Goal: Task Accomplishment & Management: Use online tool/utility

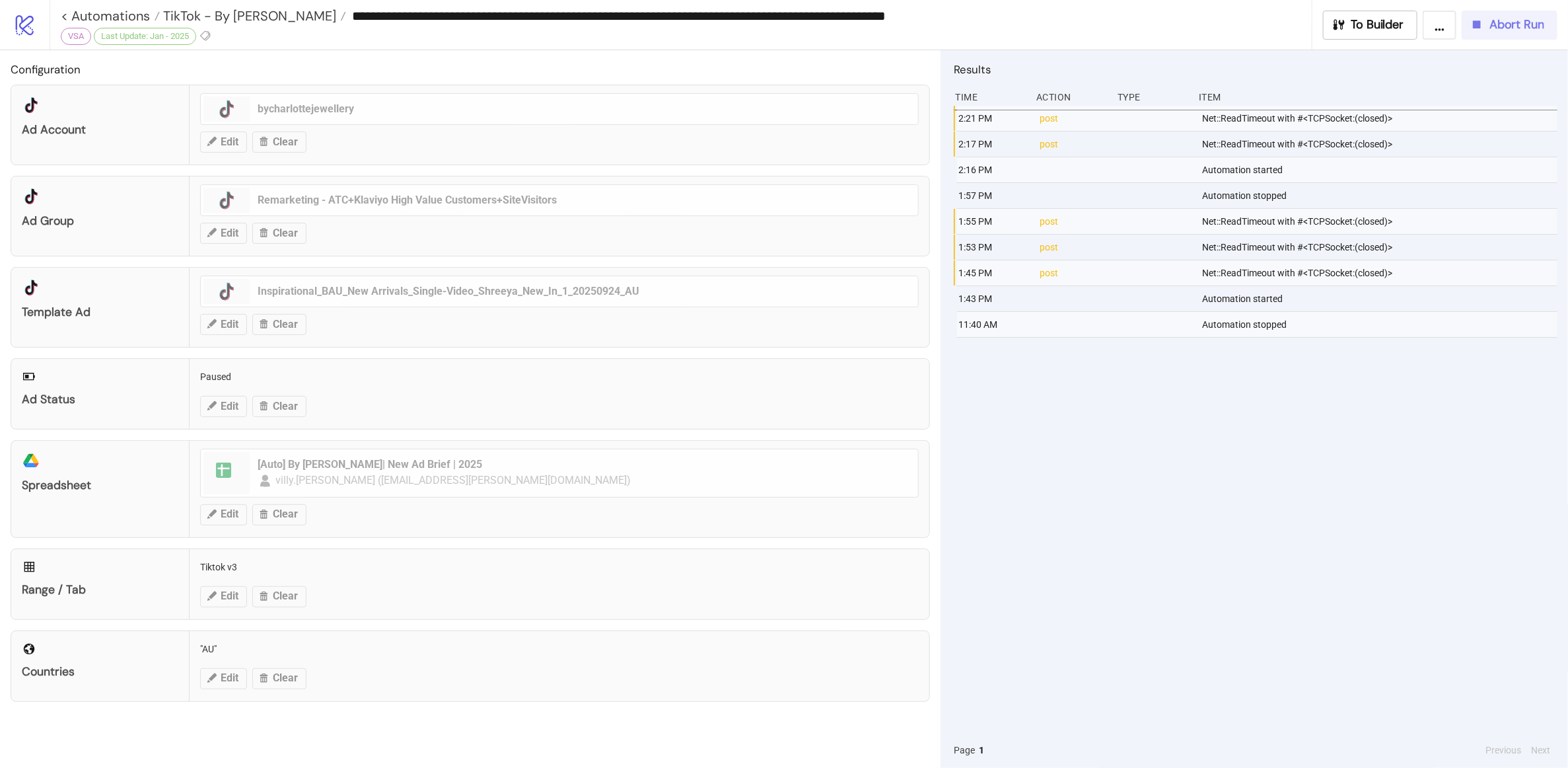
click at [1525, 26] on span "Abort Run" at bounding box center [1517, 24] width 55 height 15
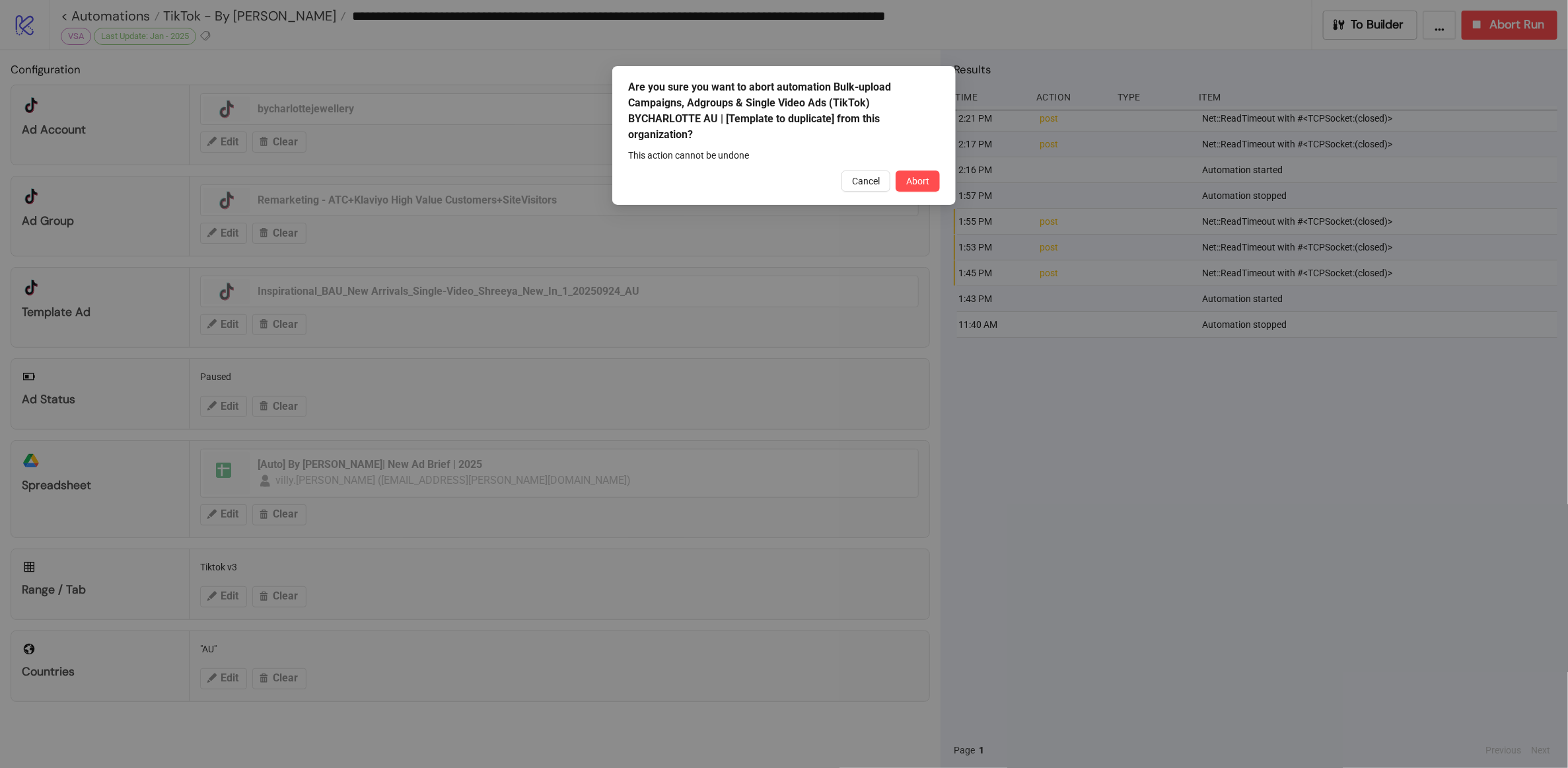
click at [922, 193] on div "Are you sure you want to abort automation Bulk-upload Campaigns, Adgroups & Sin…" at bounding box center [784, 135] width 344 height 139
click at [924, 185] on span "Abort" at bounding box center [918, 181] width 23 height 10
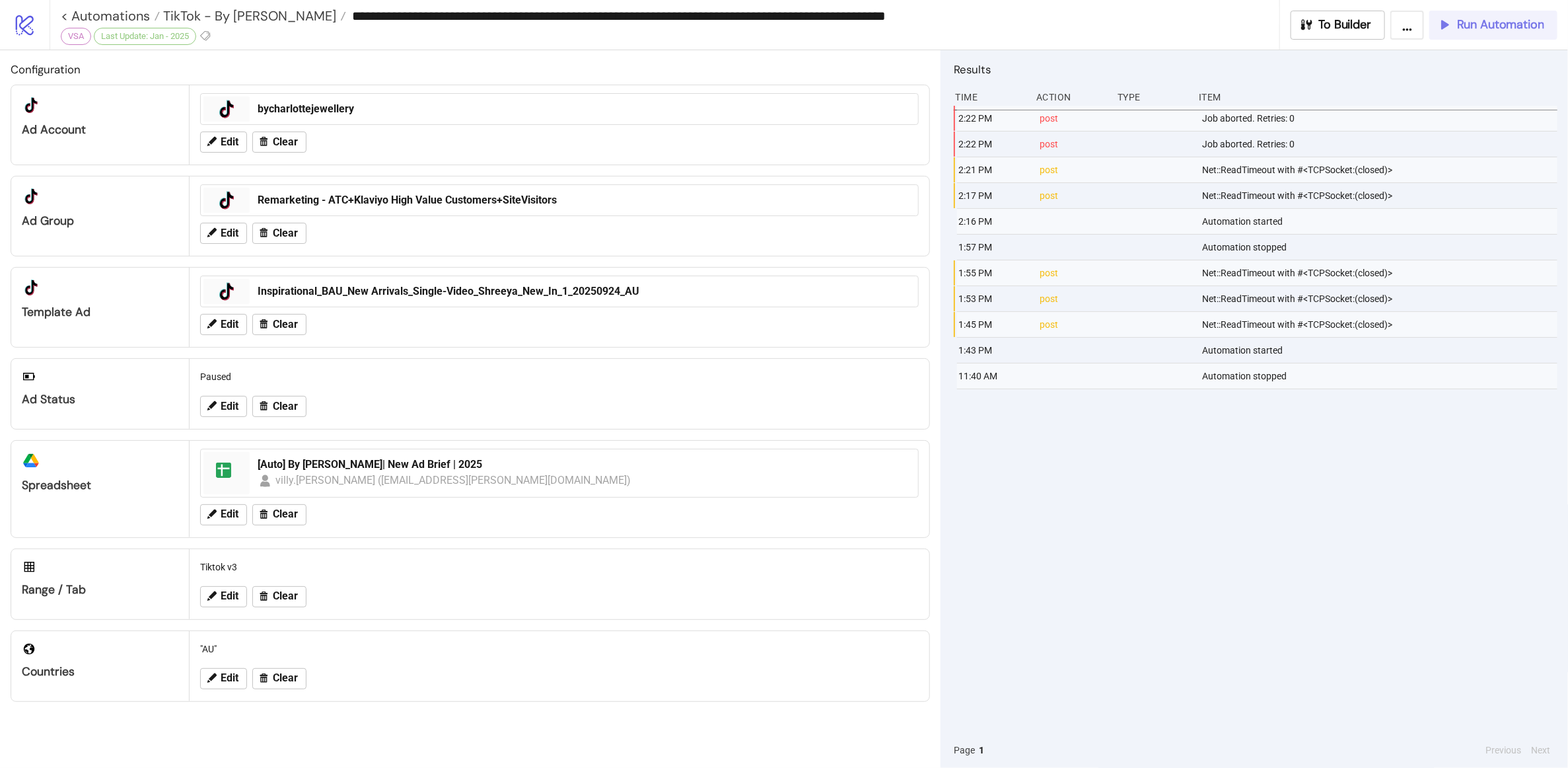
click at [1502, 15] on button "Run Automation" at bounding box center [1493, 24] width 129 height 29
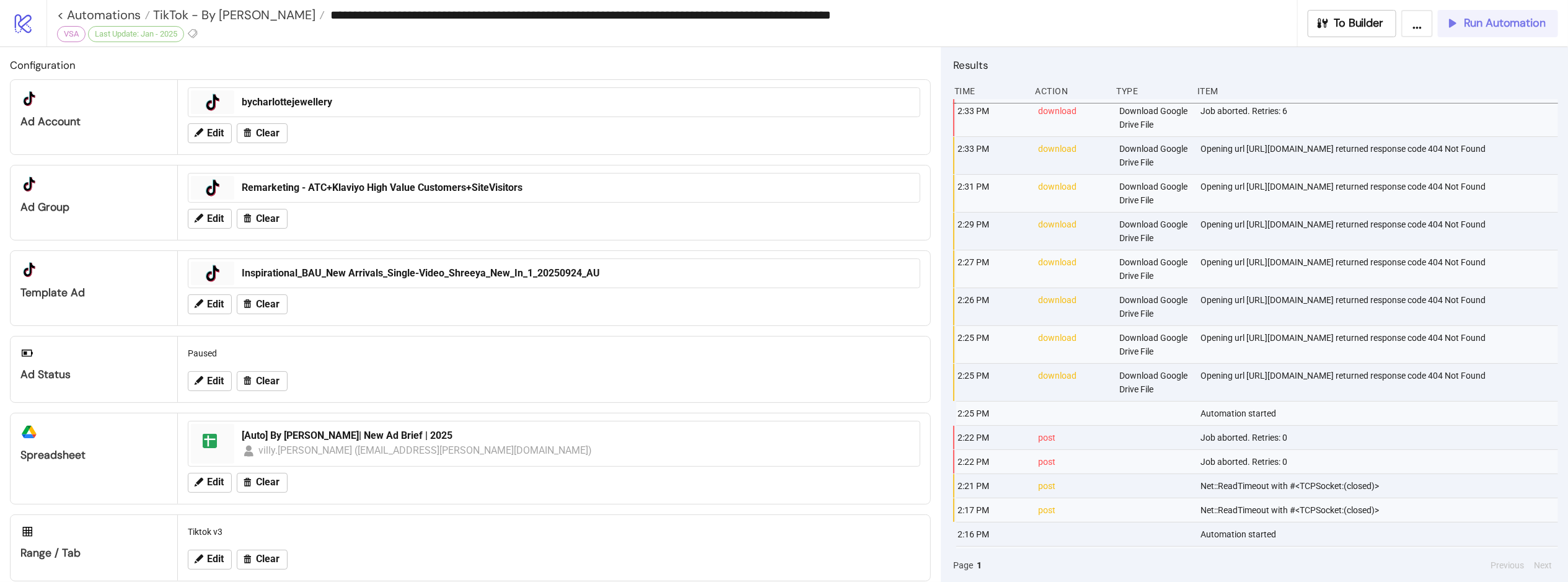
click at [1470, 20] on span "Run Automation" at bounding box center [1505, 23] width 82 height 14
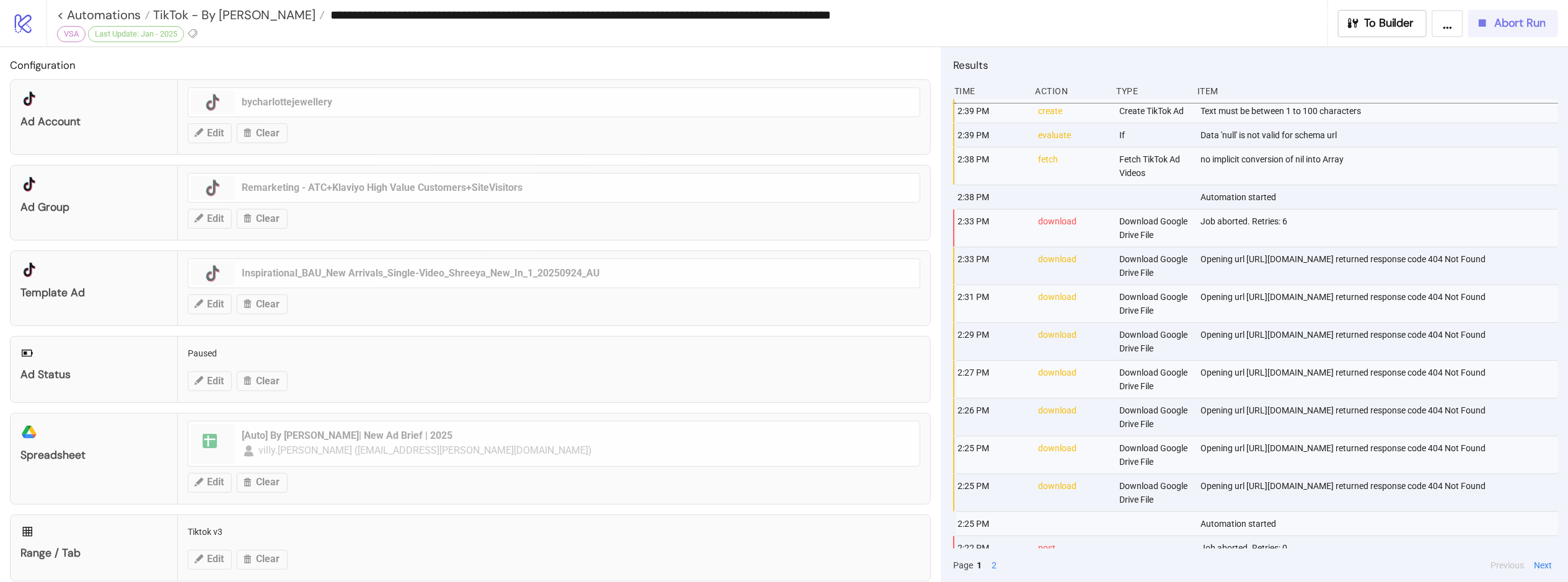
click at [1470, 27] on span "Abort Run" at bounding box center [1519, 23] width 52 height 14
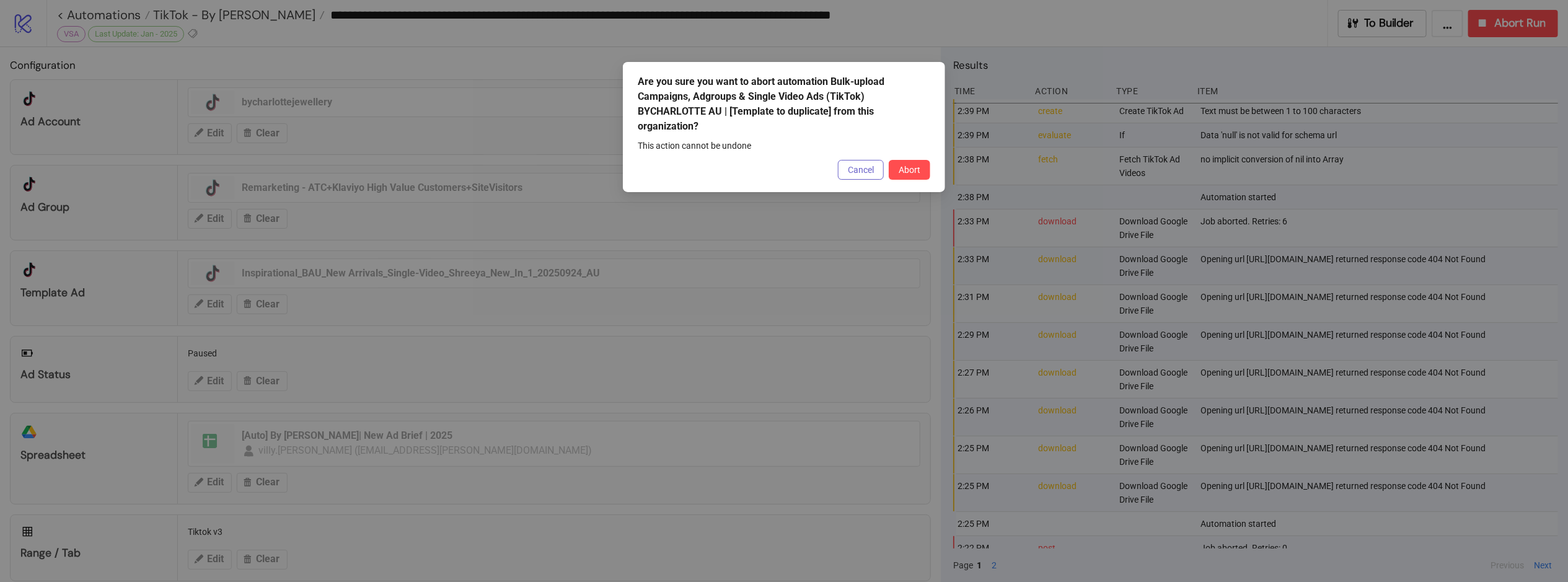
click at [857, 172] on span "Cancel" at bounding box center [861, 170] width 26 height 10
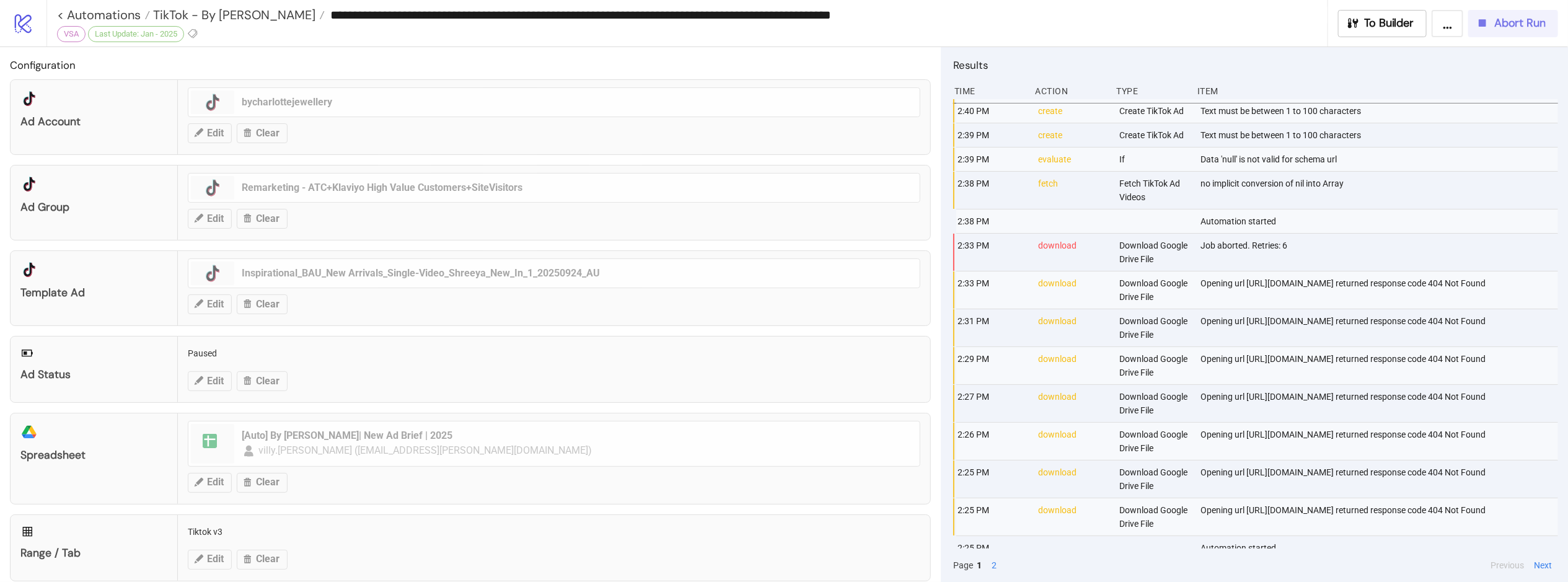
click at [1470, 24] on span "Abort Run" at bounding box center [1519, 23] width 52 height 14
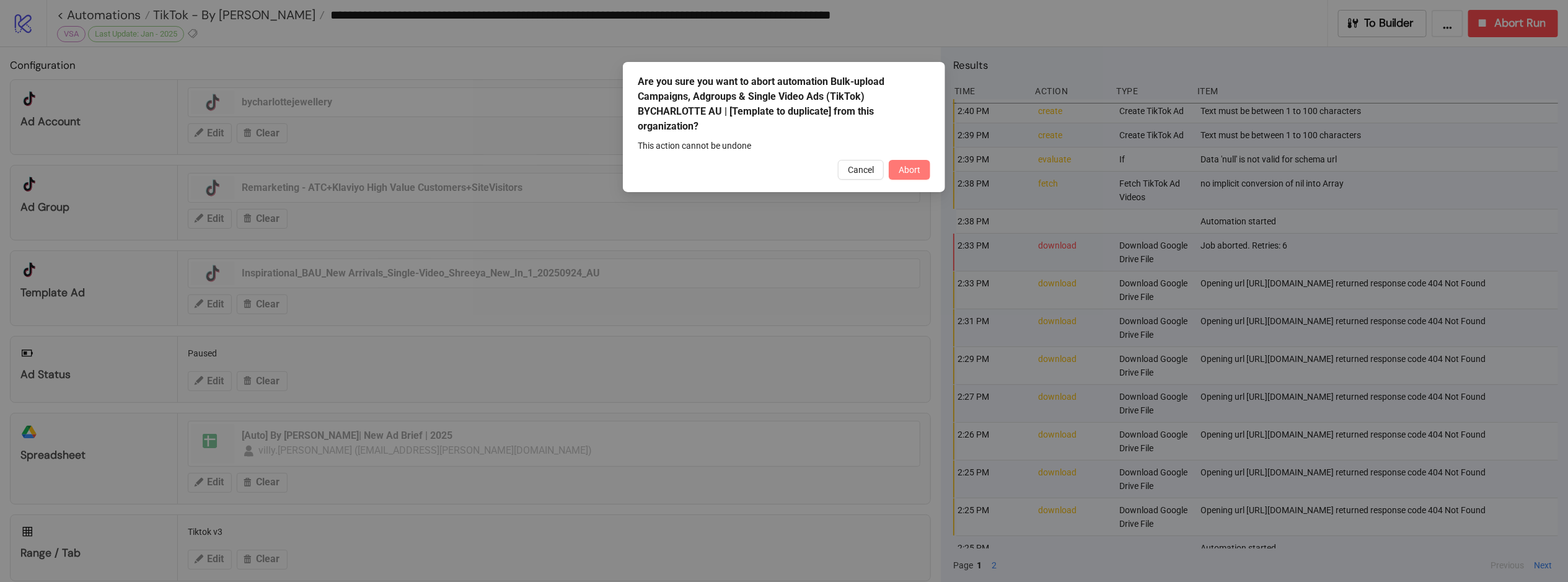
click at [904, 173] on span "Abort" at bounding box center [909, 170] width 22 height 10
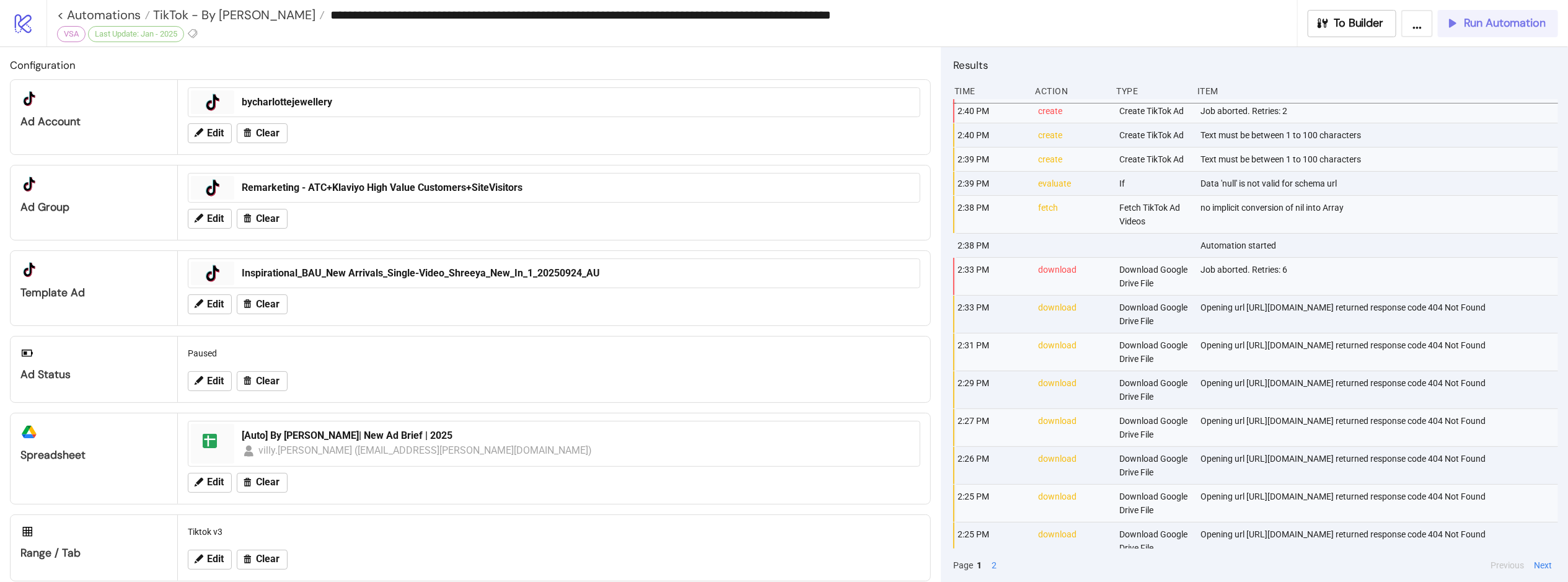
click at [1470, 24] on span "Run Automation" at bounding box center [1505, 23] width 82 height 14
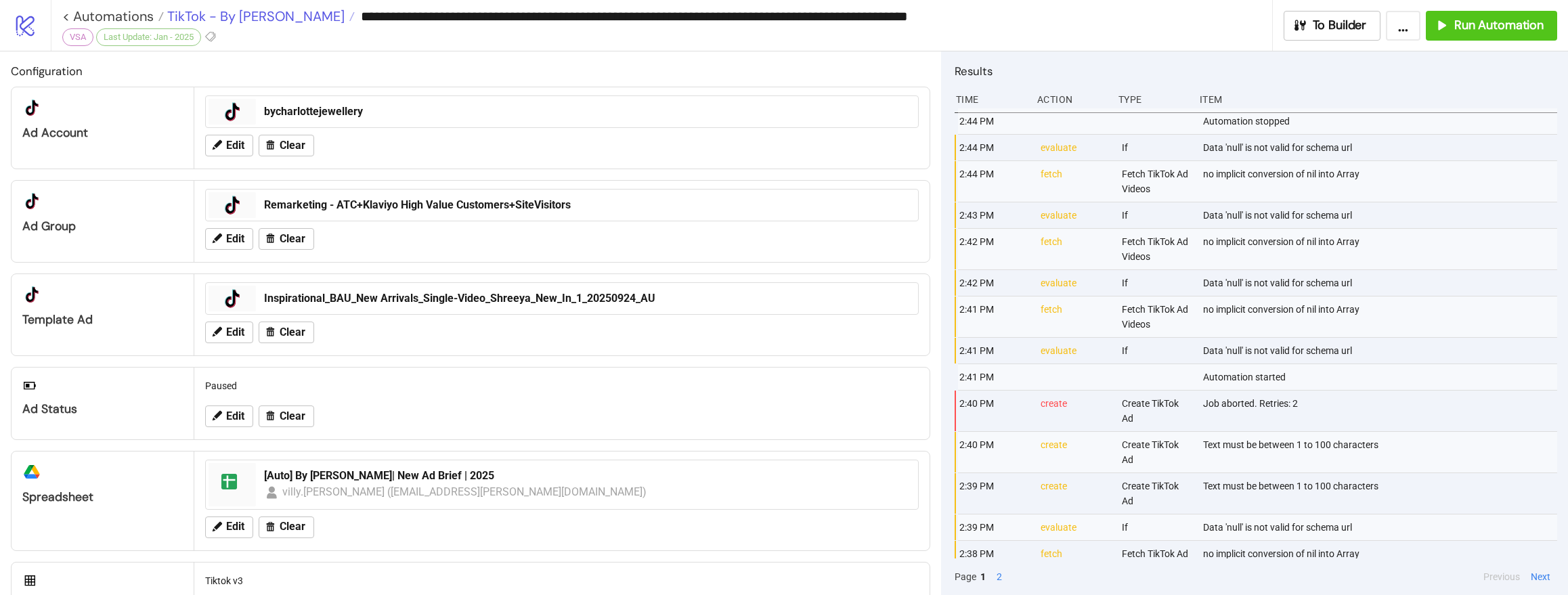
click at [248, 19] on span "TikTok - By Charlotte" at bounding box center [254, 16] width 180 height 17
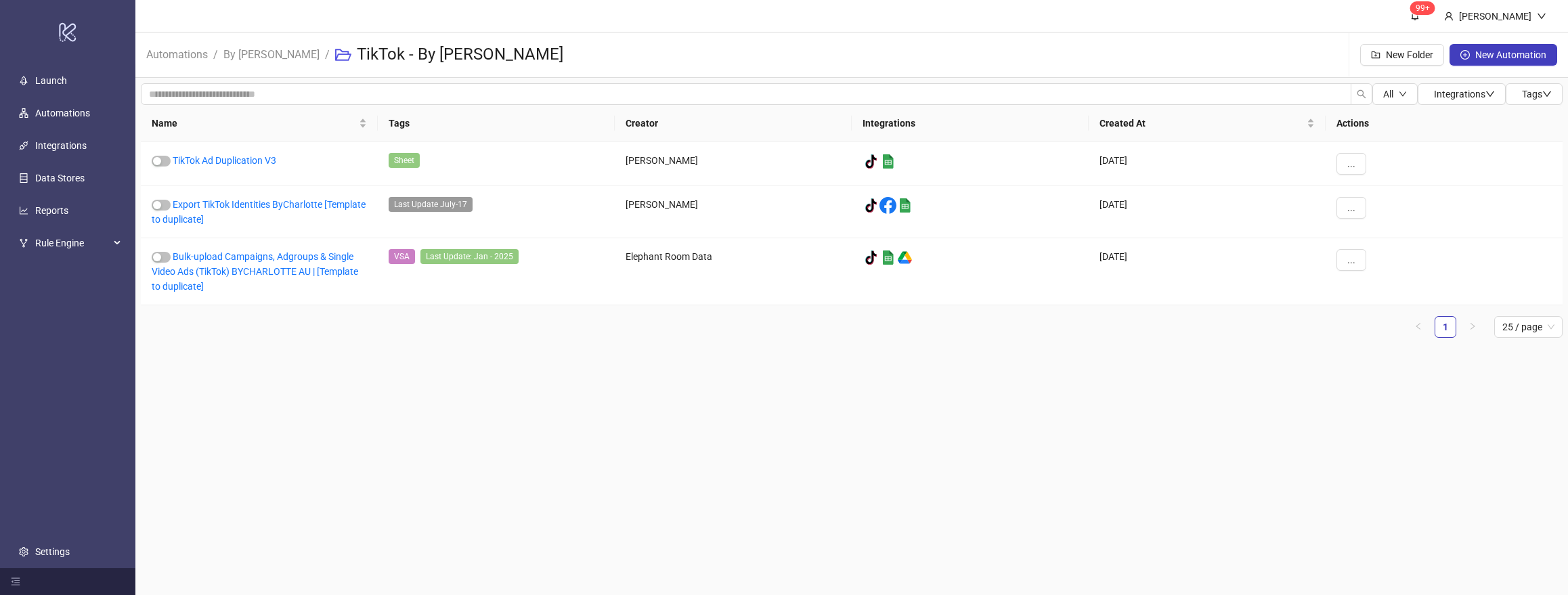
click at [254, 61] on span "By Charlotte" at bounding box center [271, 54] width 96 height 17
click at [261, 53] on link "By Charlotte" at bounding box center [271, 53] width 101 height 15
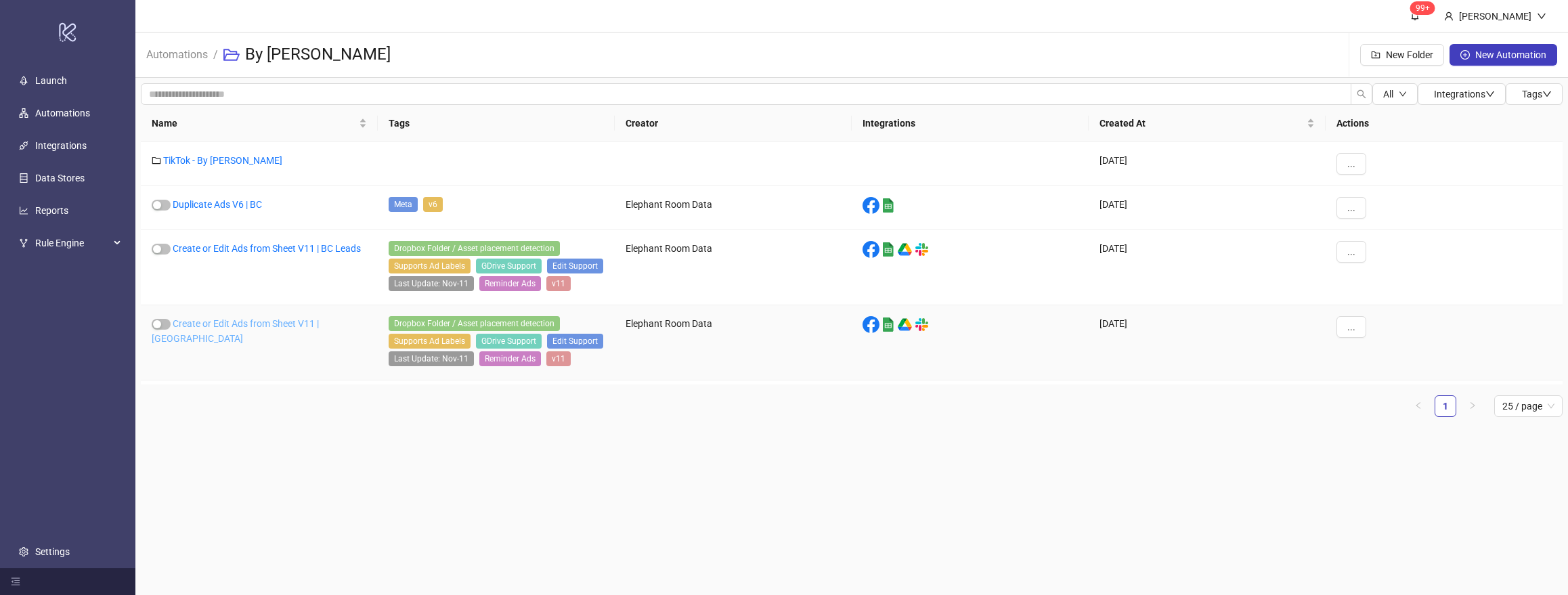
click at [271, 324] on link "Create or Edit Ads from Sheet V11 | BC" at bounding box center [235, 330] width 167 height 26
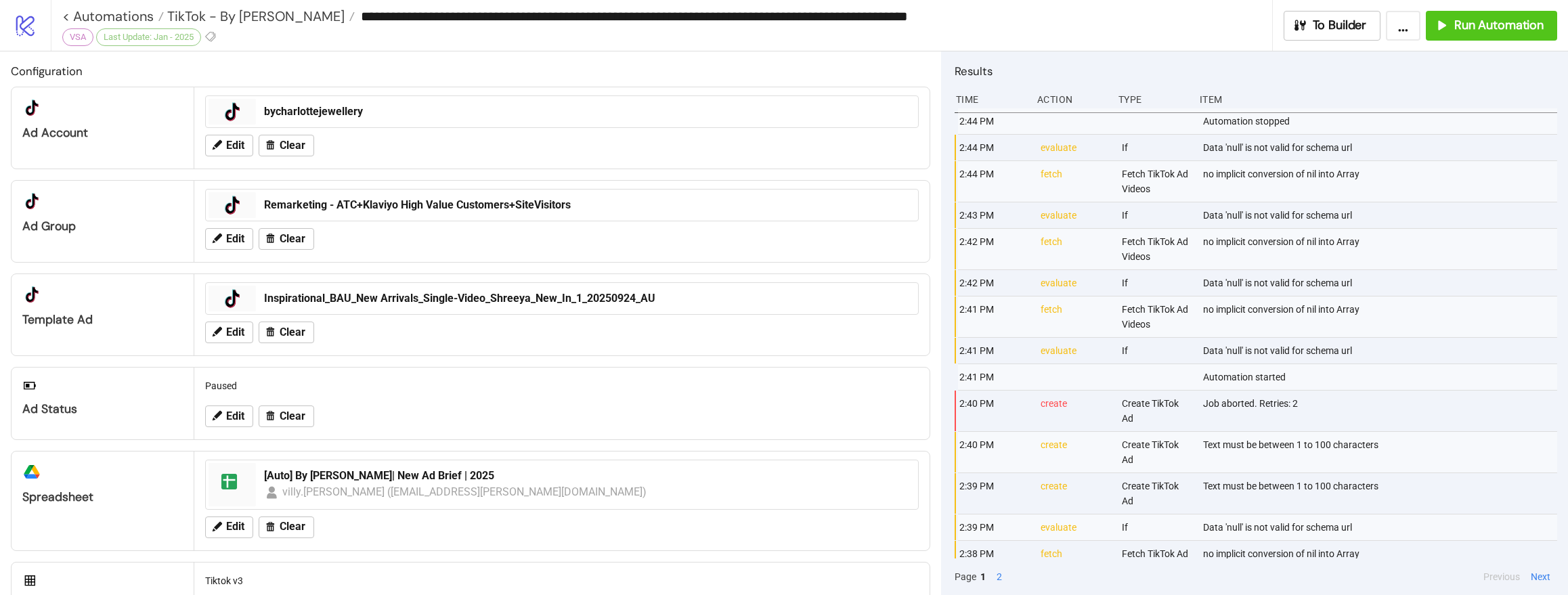
type input "**********"
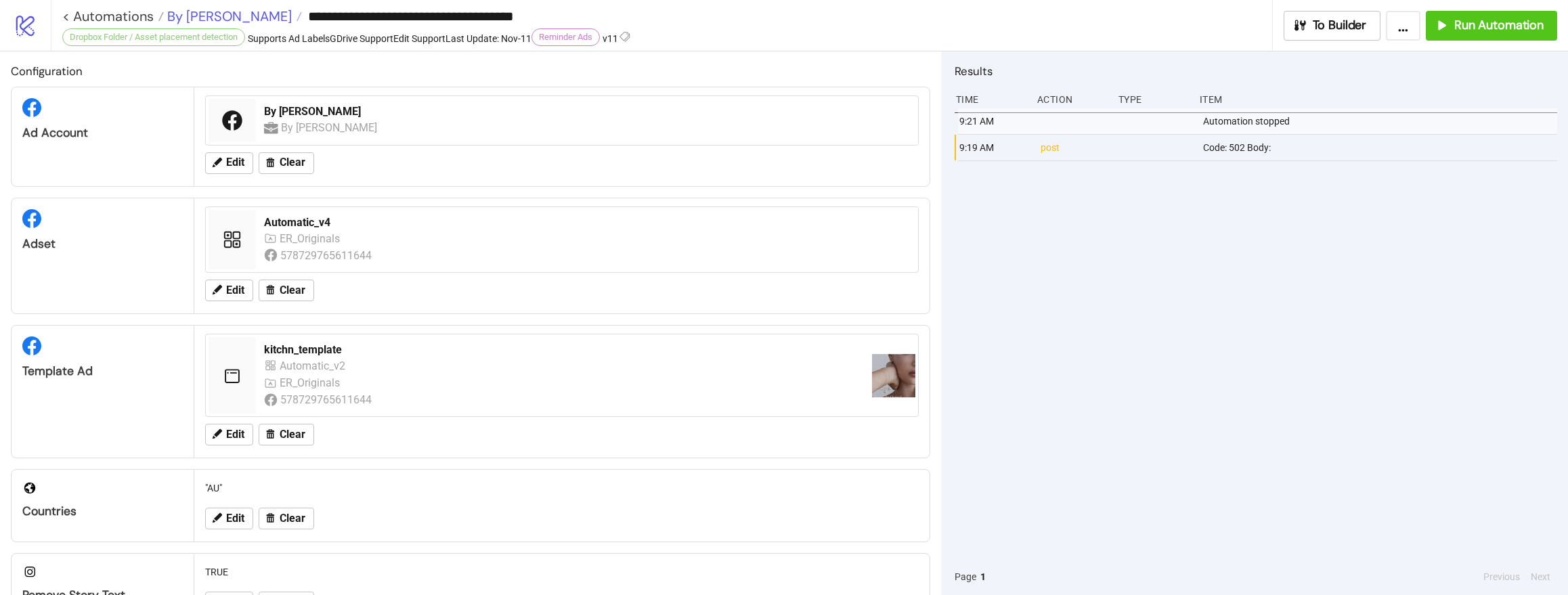
click at [180, 11] on span "By Charlotte" at bounding box center [228, 16] width 128 height 17
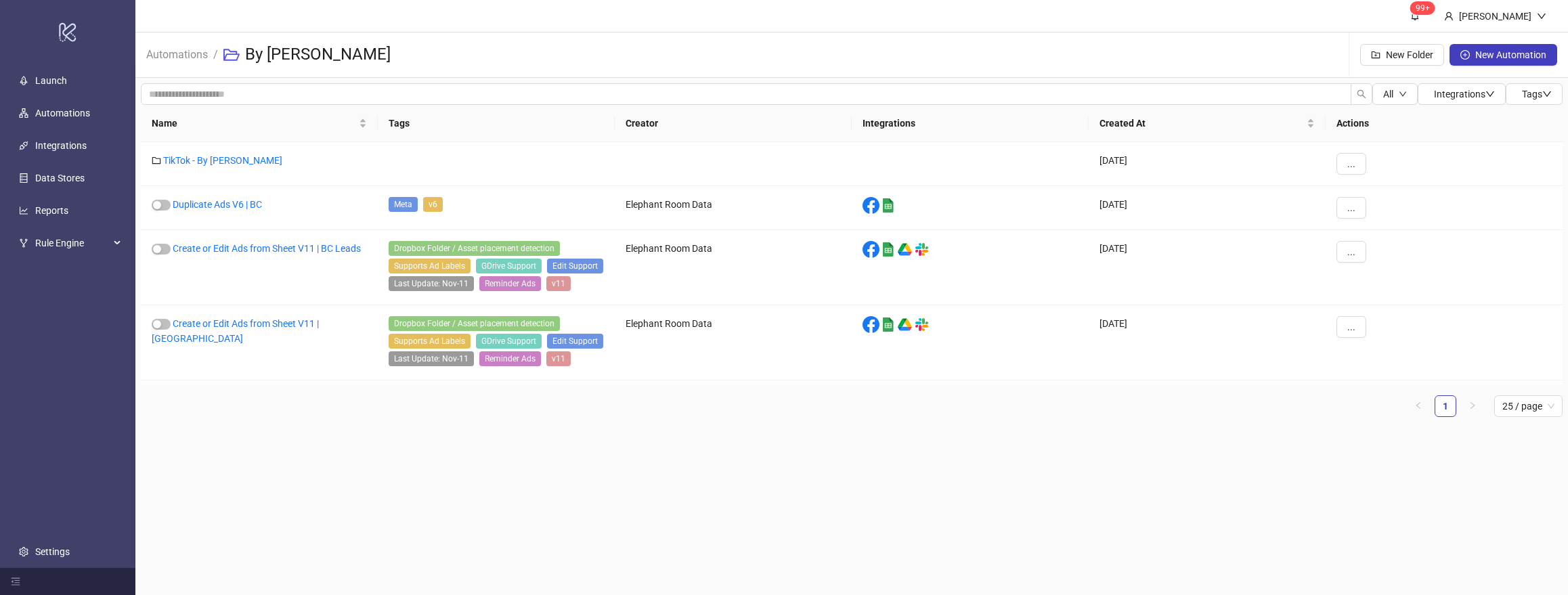
drag, startPoint x: 828, startPoint y: 465, endPoint x: 819, endPoint y: 457, distance: 12.0
click at [827, 464] on main "99+ Hanna Automations / By Charlotte New Folder New Automation All Integrations…" at bounding box center [852, 297] width 1432 height 595
click at [276, 324] on link "Create or Edit Ads from Sheet V11 | BC" at bounding box center [235, 330] width 167 height 26
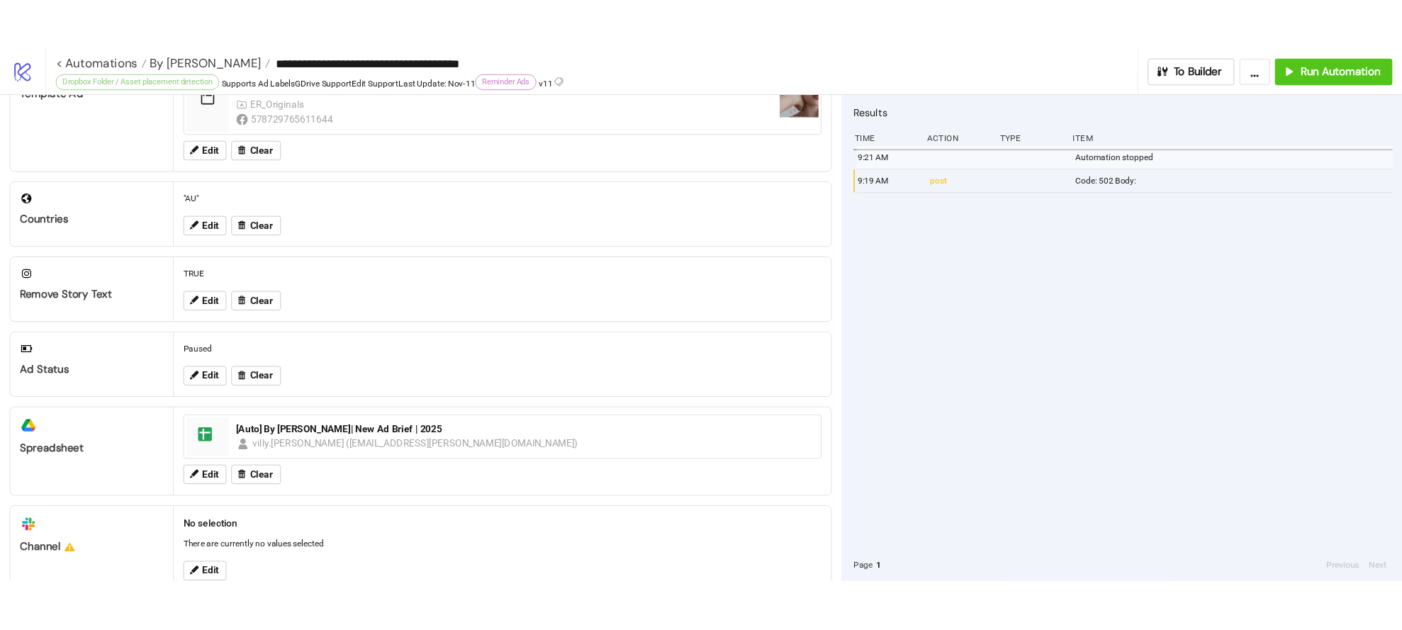
scroll to position [471, 0]
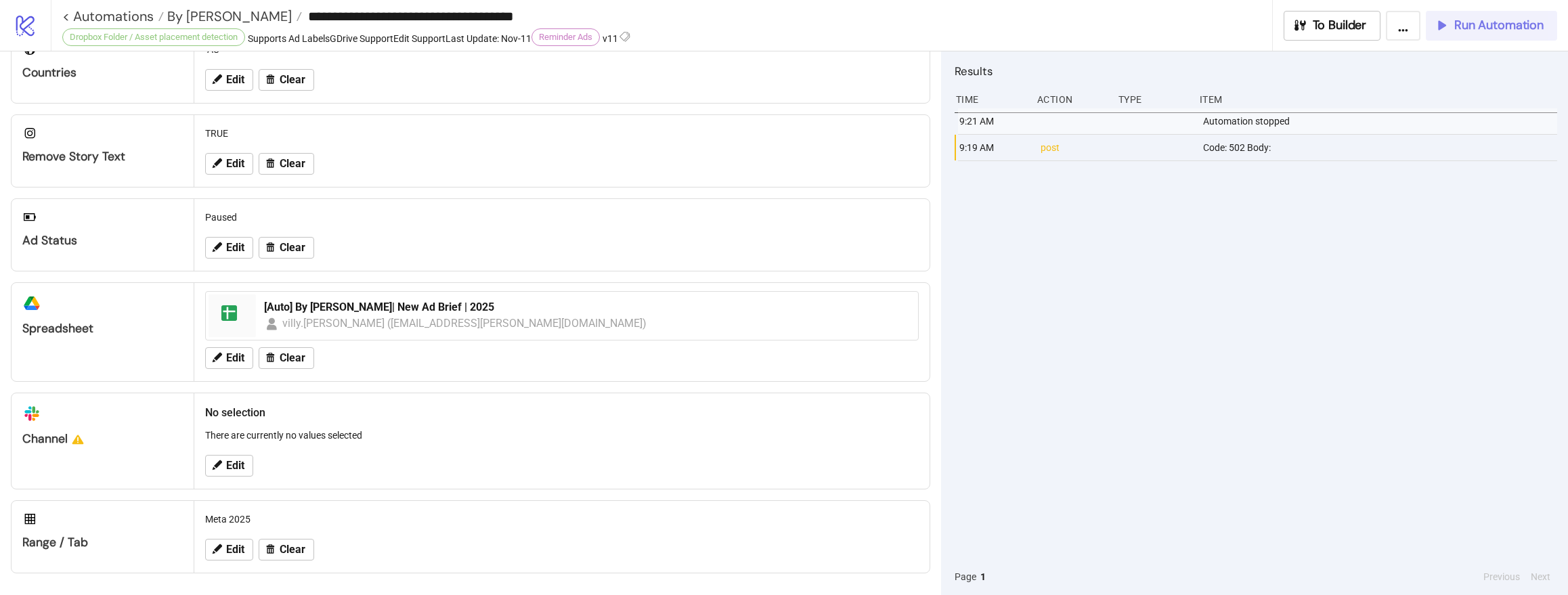
click at [1499, 25] on span "Run Automation" at bounding box center [1499, 25] width 90 height 15
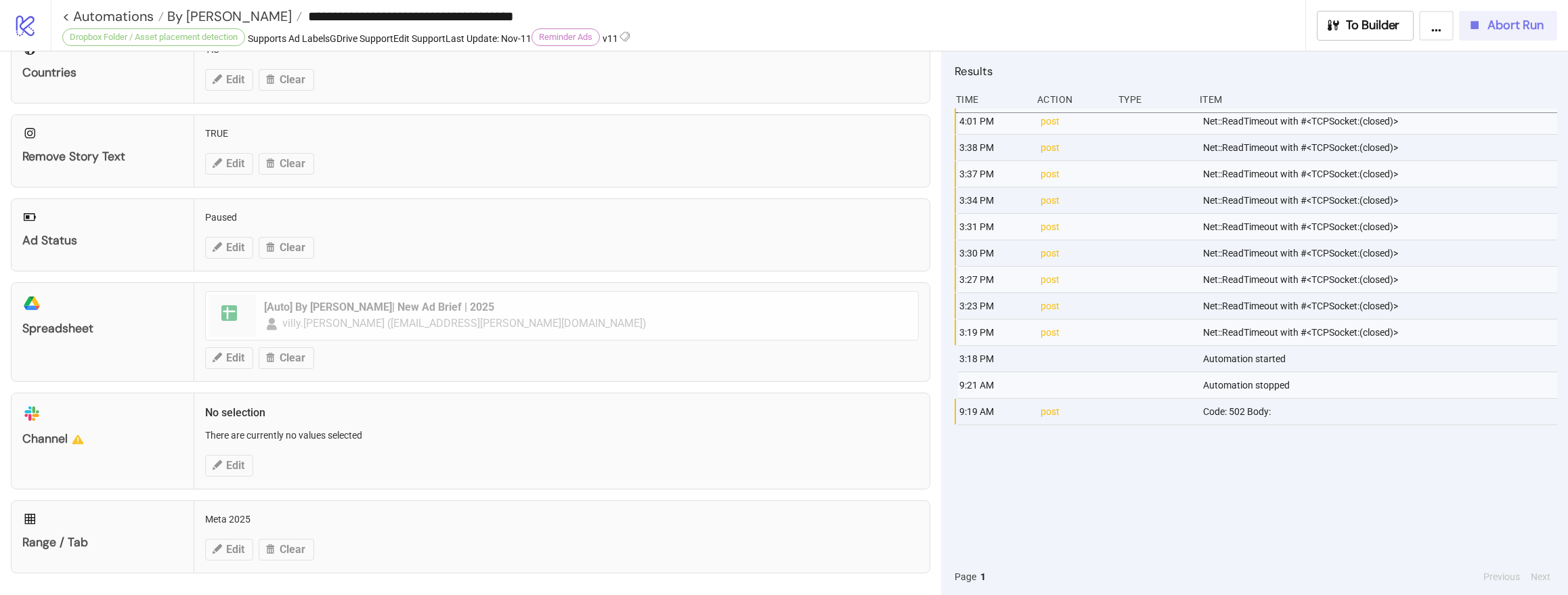
click at [1556, 34] on button "Abort Run" at bounding box center [1508, 25] width 98 height 30
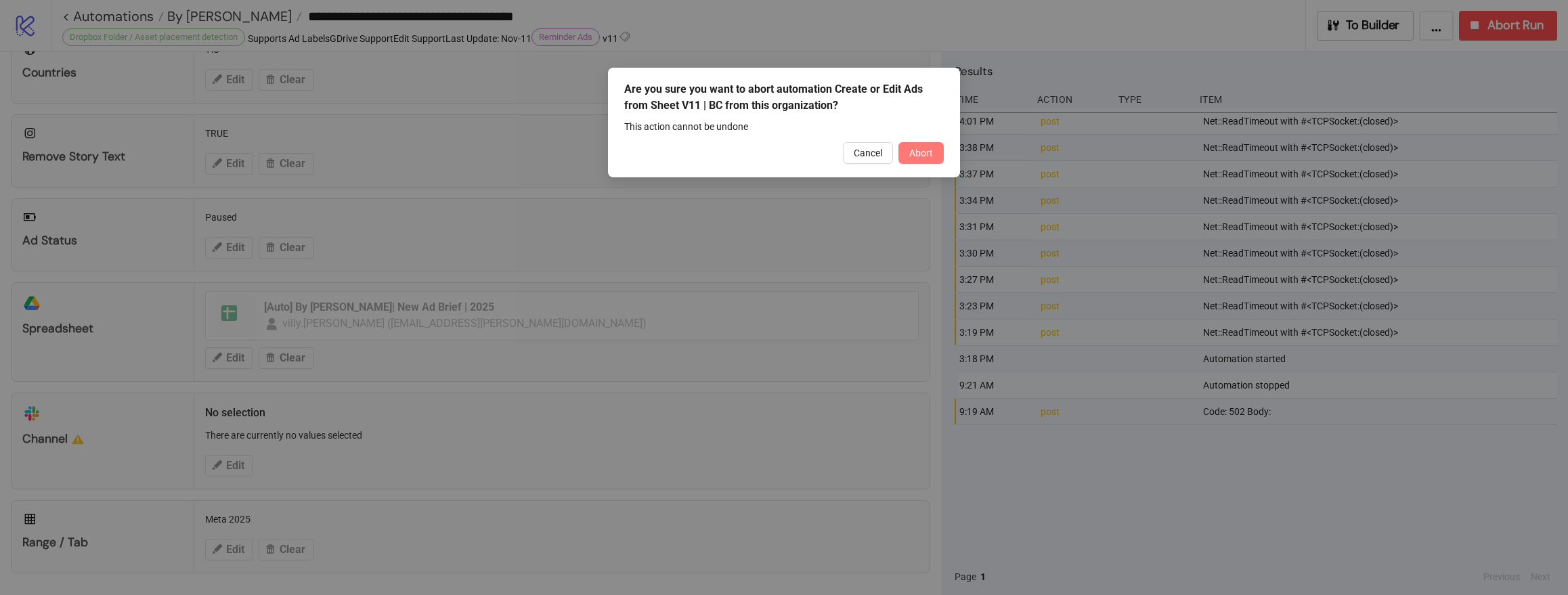
click at [916, 150] on span "Abort" at bounding box center [921, 153] width 24 height 11
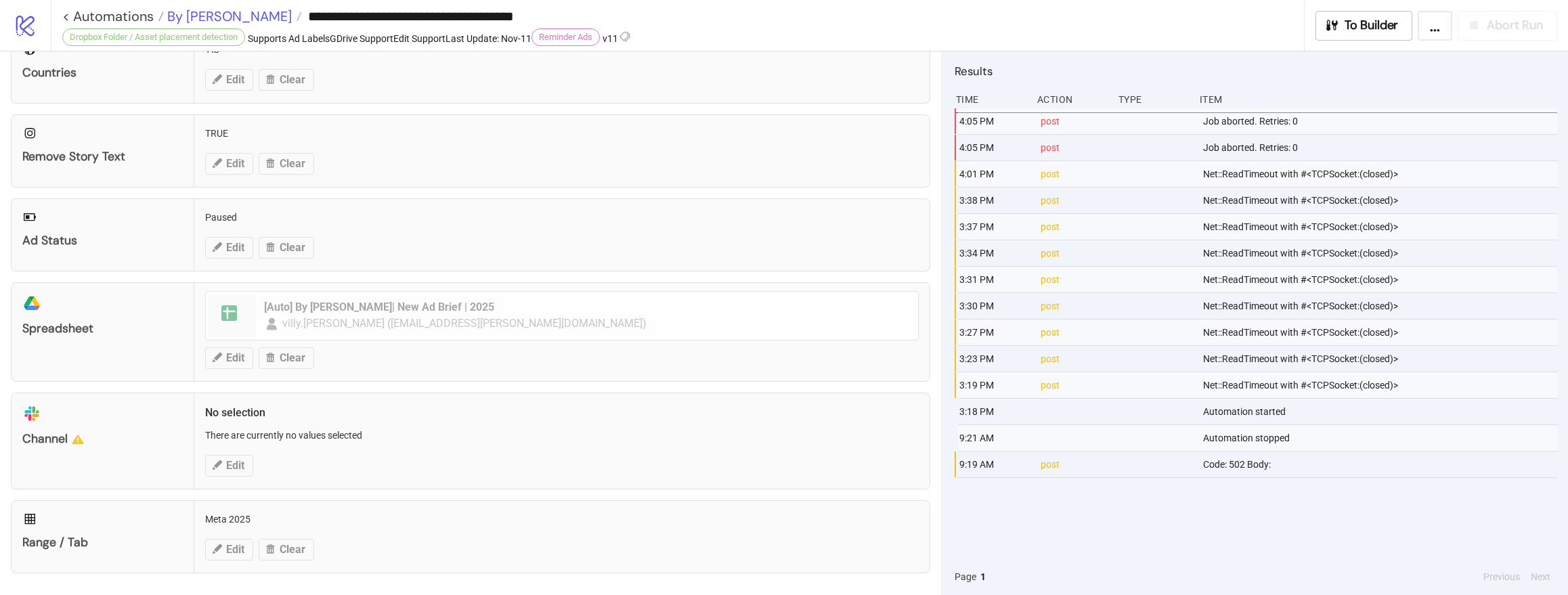
click at [224, 17] on span "By Charlotte" at bounding box center [228, 16] width 128 height 17
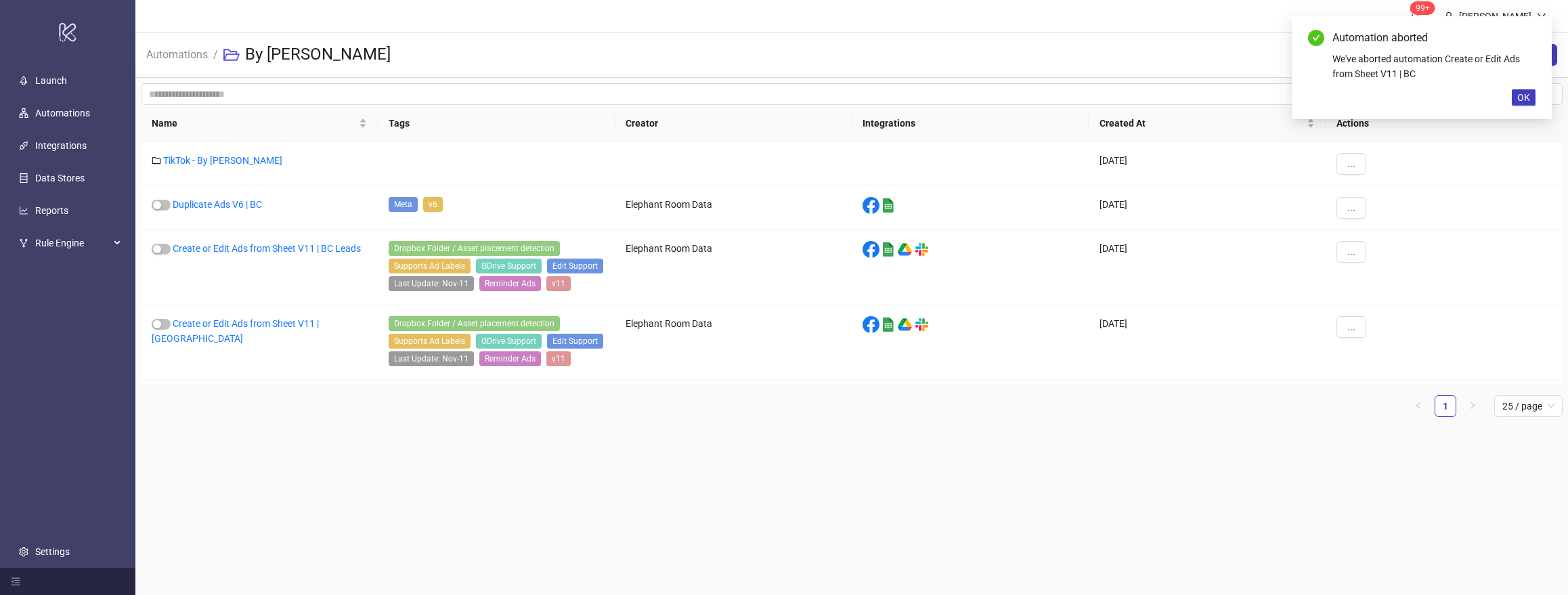
click at [731, 57] on div "Automations / By Charlotte New Folder New Automation" at bounding box center [852, 55] width 1432 height 46
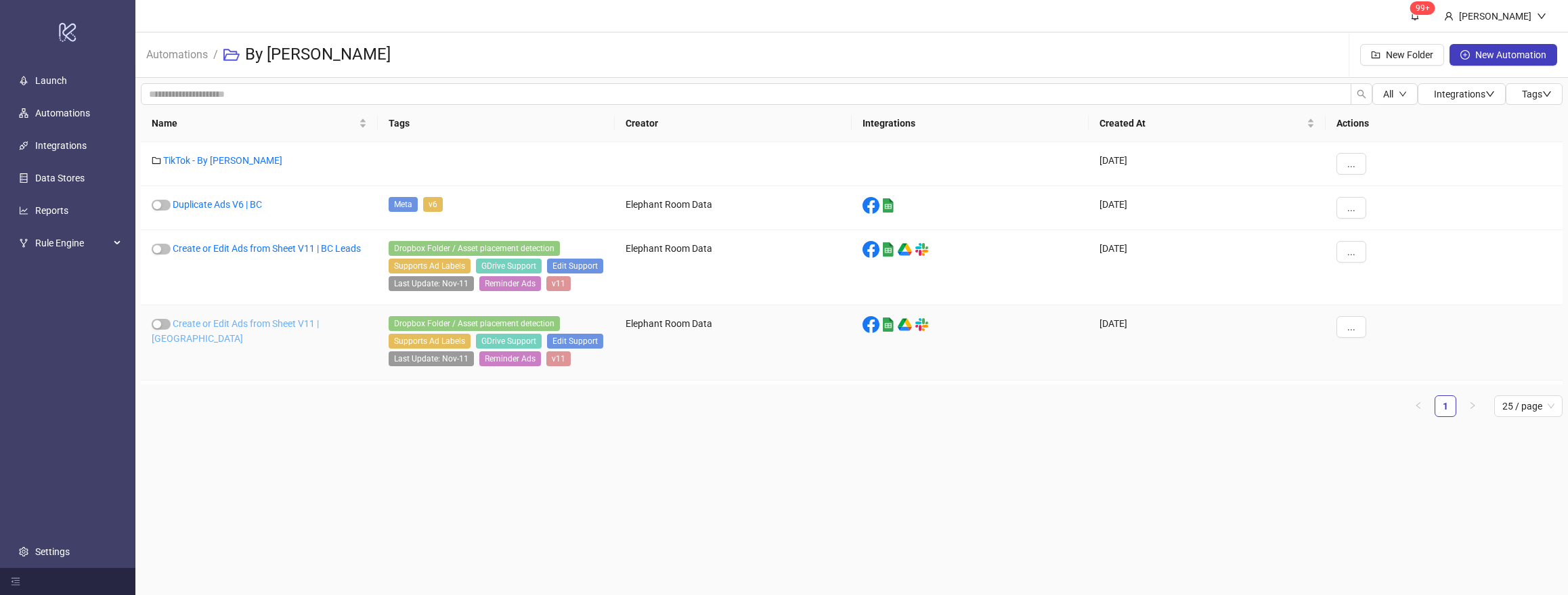
click at [244, 325] on link "Create or Edit Ads from Sheet V11 | BC" at bounding box center [235, 330] width 167 height 26
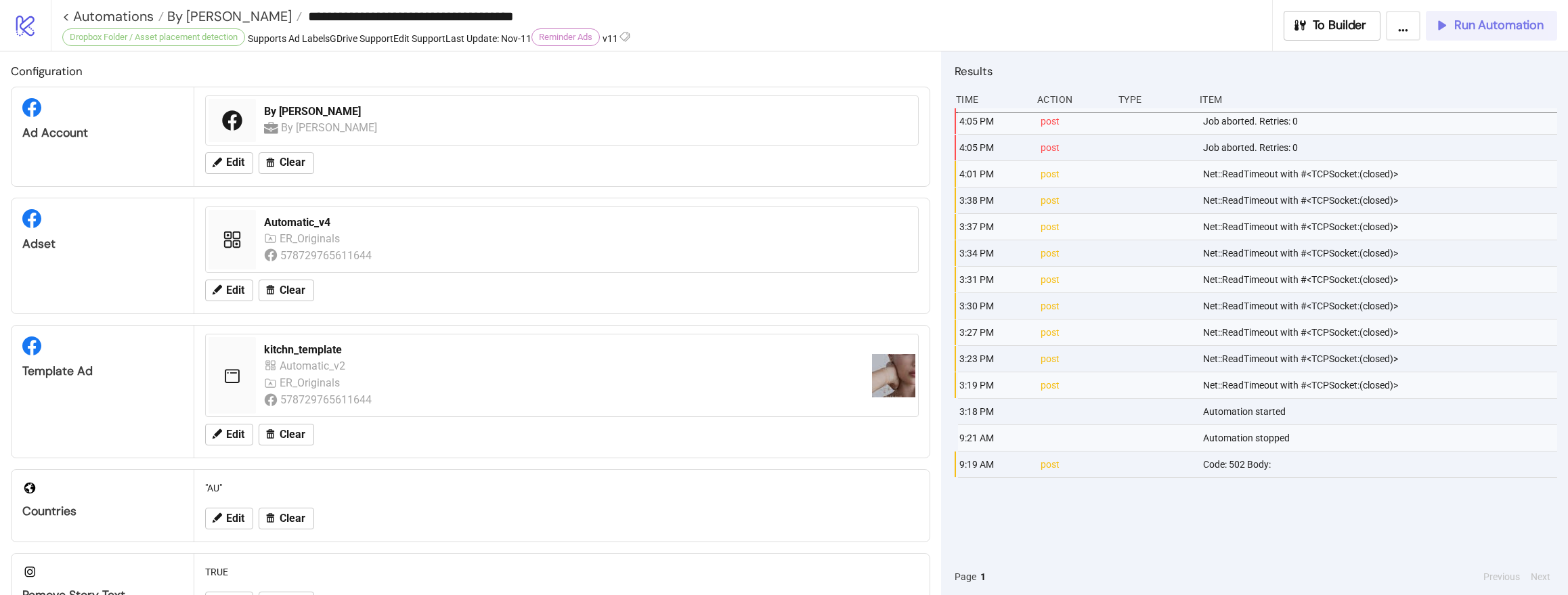
click at [1501, 39] on button "Run Automation" at bounding box center [1492, 25] width 132 height 30
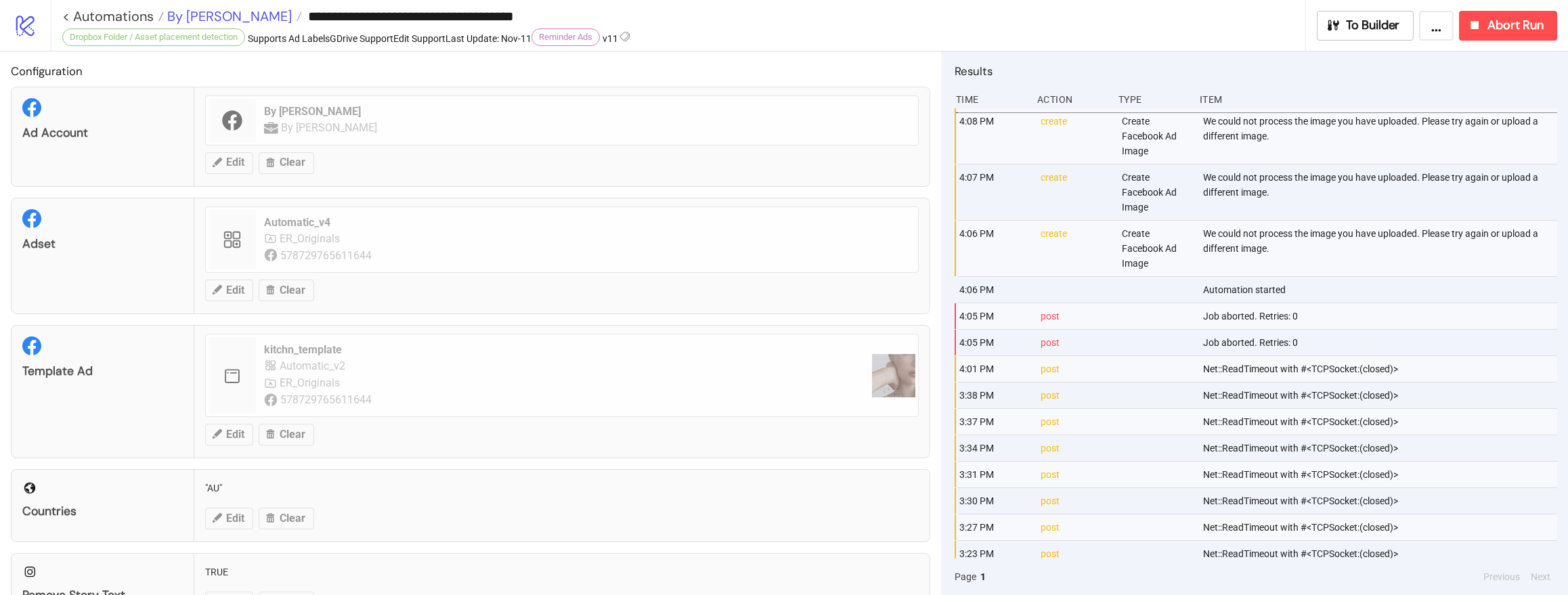
click at [213, 11] on span "By Charlotte" at bounding box center [228, 16] width 128 height 17
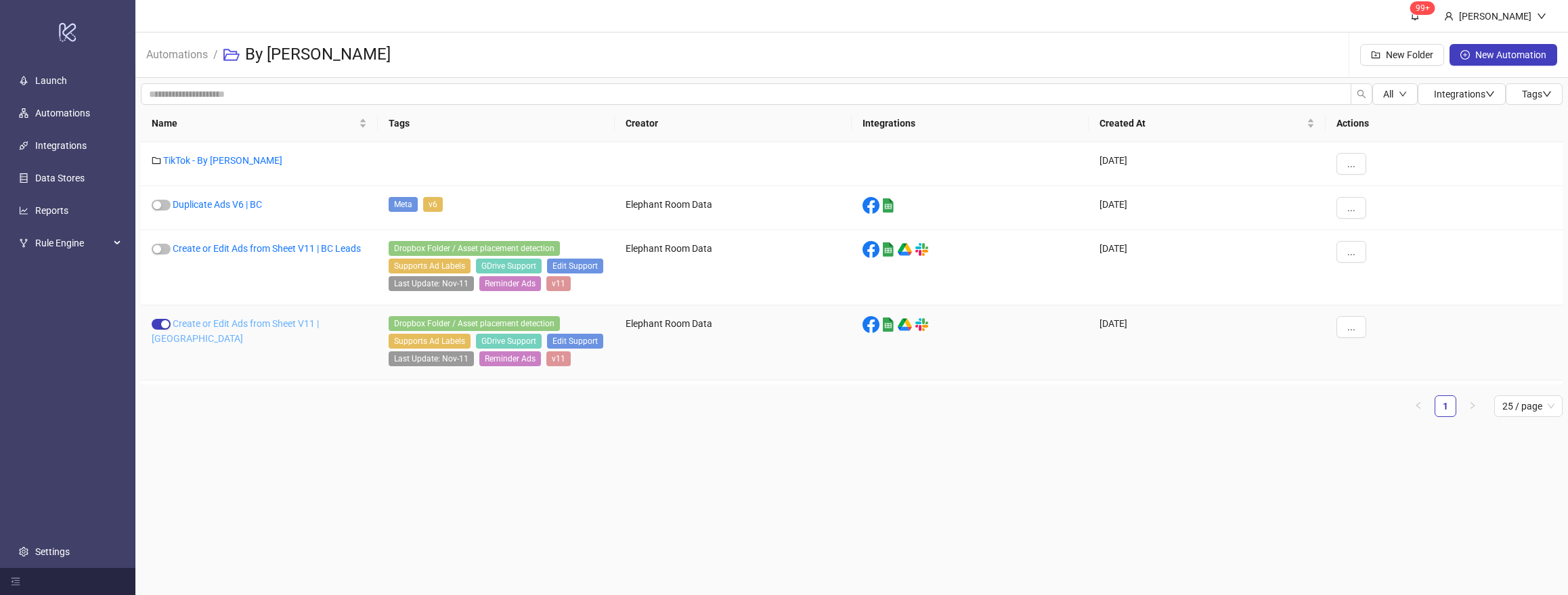
click at [252, 324] on link "Create or Edit Ads from Sheet V11 | BC" at bounding box center [235, 330] width 167 height 26
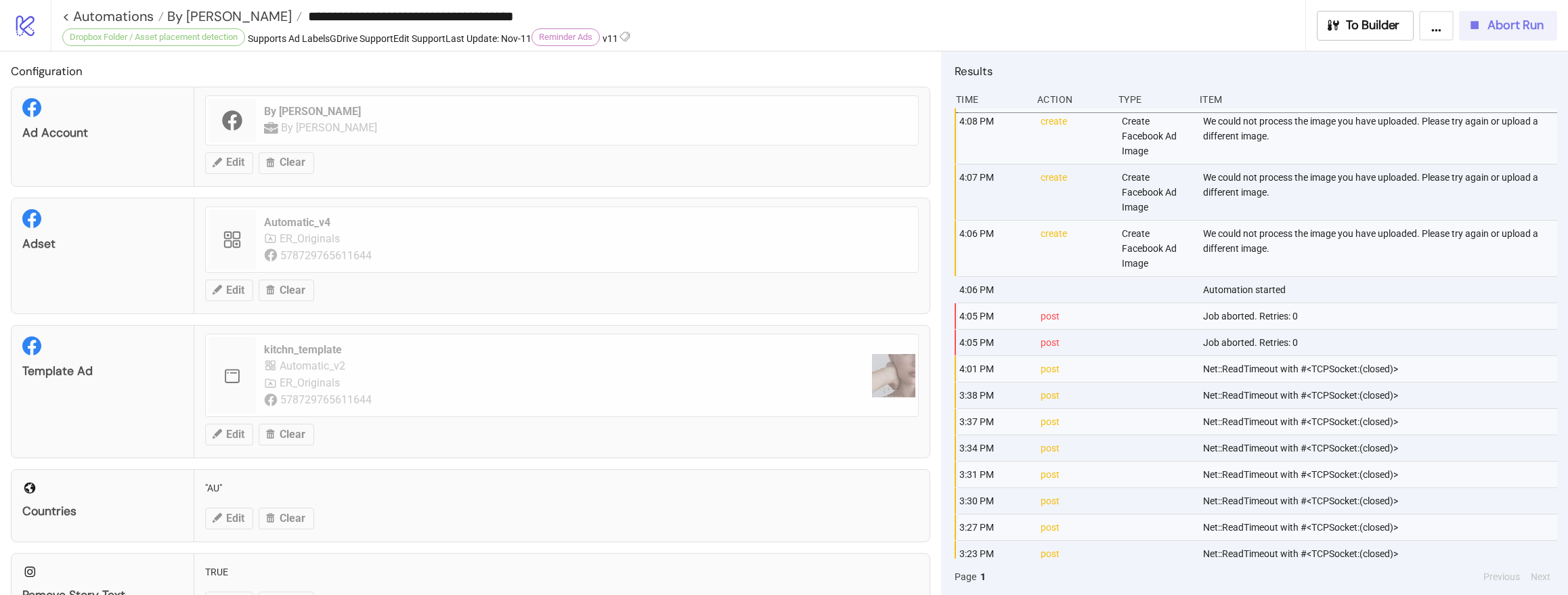
click at [1530, 32] on span "Abort Run" at bounding box center [1515, 25] width 56 height 15
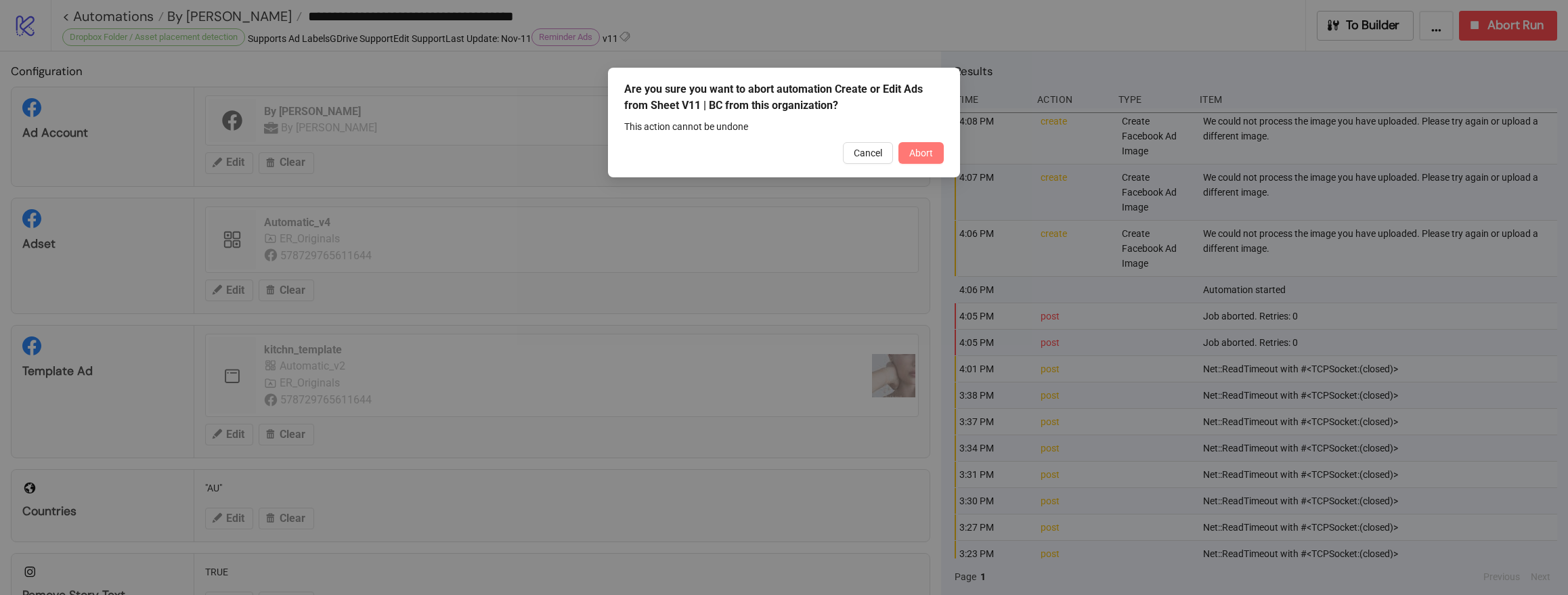
click at [922, 150] on span "Abort" at bounding box center [921, 153] width 24 height 11
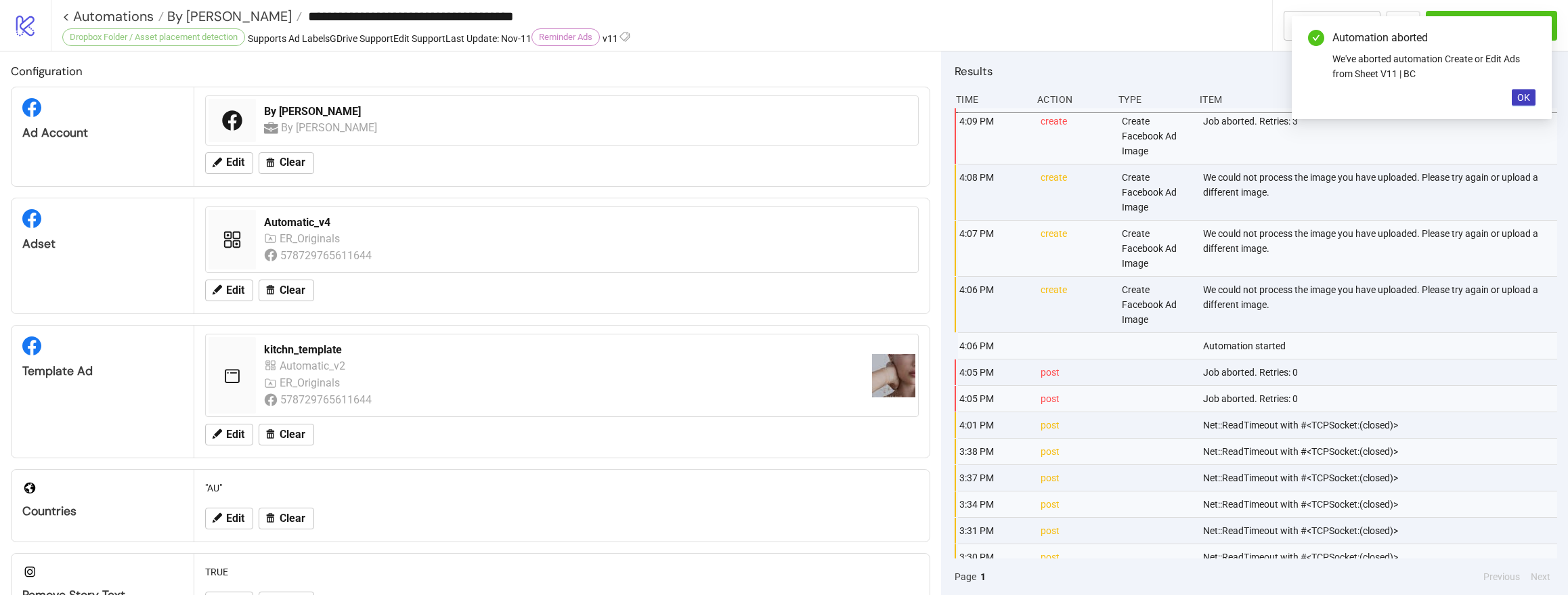
click at [1116, 10] on input "**********" at bounding box center [786, 15] width 969 height 20
click at [1525, 96] on span "OK" at bounding box center [1523, 96] width 12 height 11
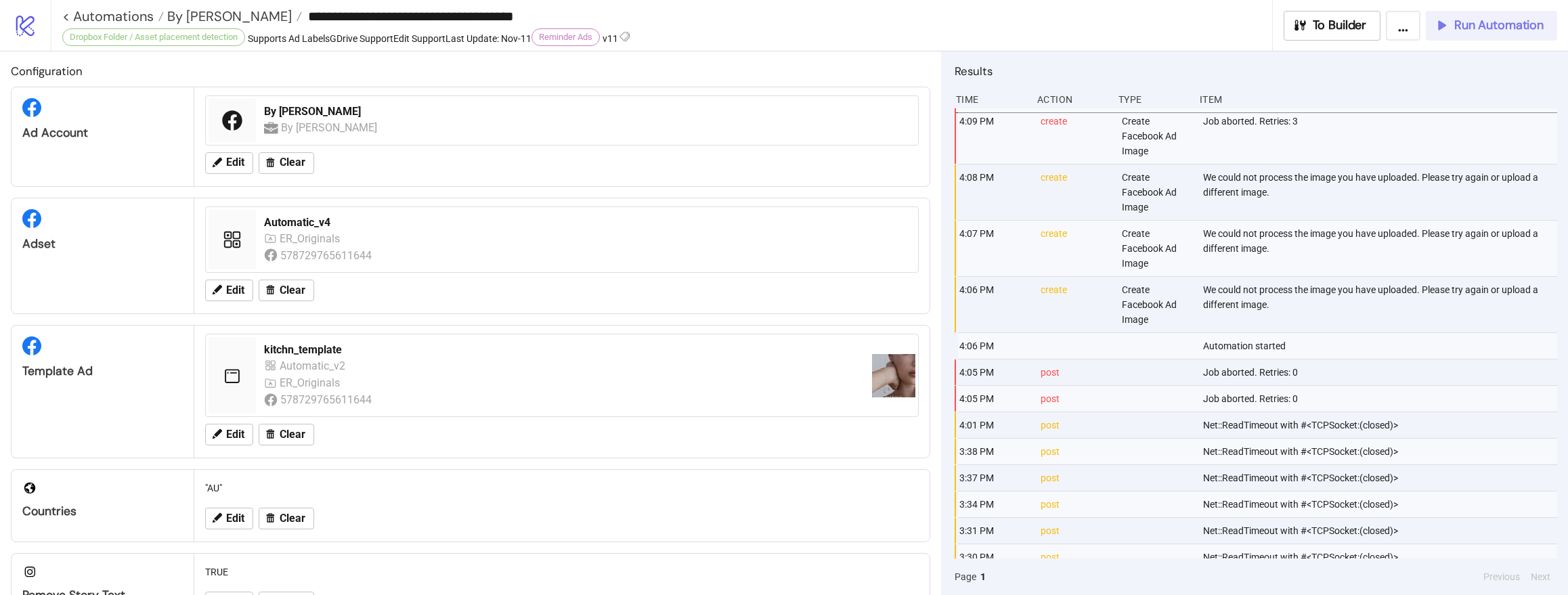
click at [1523, 22] on span "Run Automation" at bounding box center [1499, 25] width 90 height 15
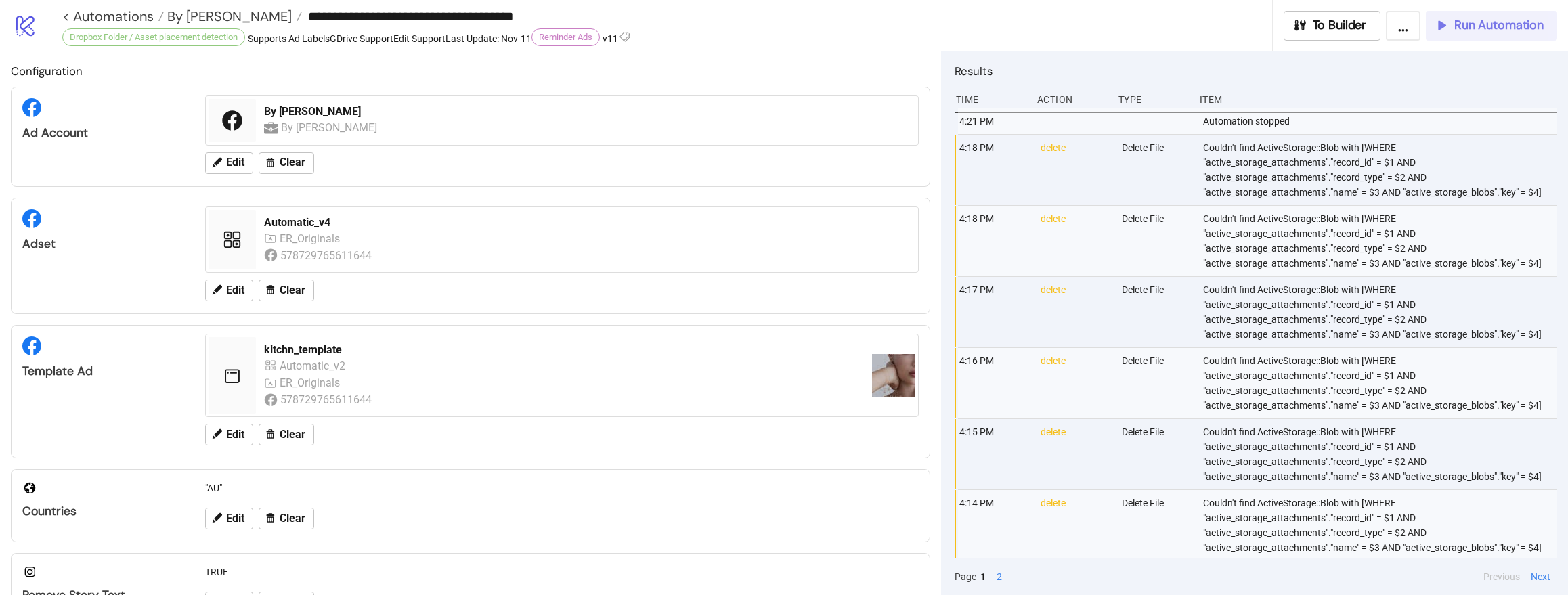
click at [1518, 20] on span "Run Automation" at bounding box center [1499, 25] width 90 height 15
